Goal: Information Seeking & Learning: Learn about a topic

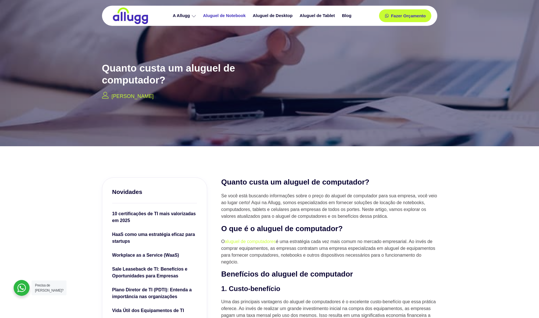
click at [222, 15] on link "Aluguel de Notebook" at bounding box center [225, 16] width 50 height 10
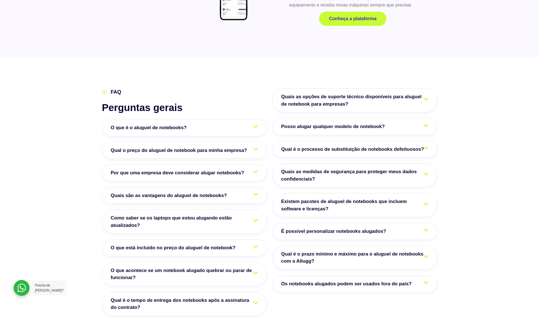
scroll to position [910, 0]
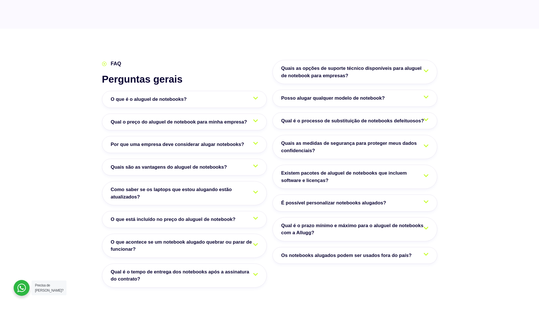
click at [425, 90] on link "Posso alugar qualquer modelo de notebook?" at bounding box center [355, 98] width 165 height 17
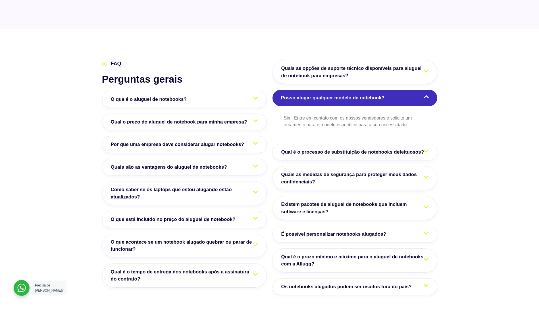
click at [426, 95] on icon at bounding box center [426, 96] width 5 height 3
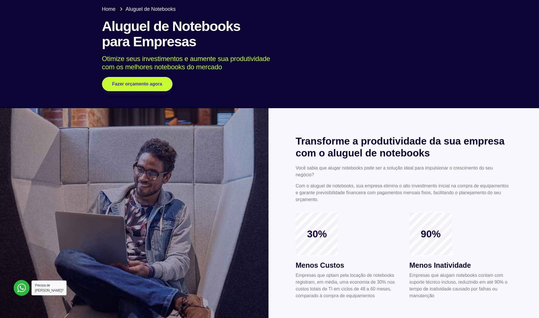
scroll to position [0, 0]
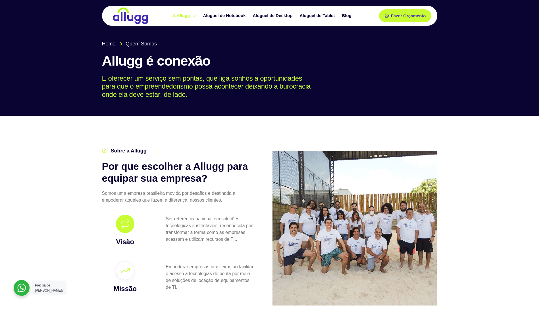
drag, startPoint x: 480, startPoint y: 238, endPoint x: 459, endPoint y: 90, distance: 149.3
